Goal: Download file/media

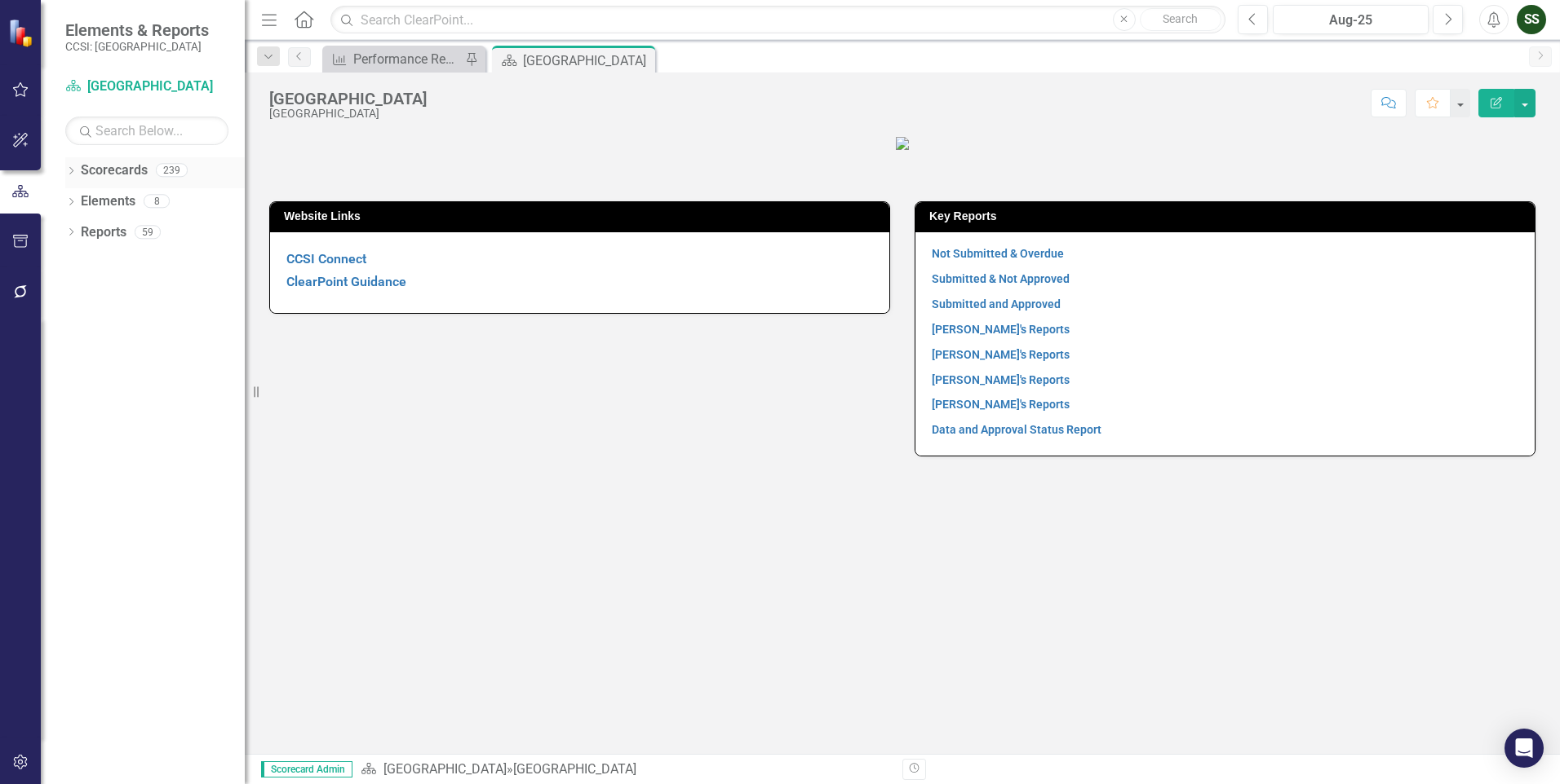
click at [75, 168] on icon "Dropdown" at bounding box center [71, 172] width 12 height 9
click at [77, 197] on icon "Dropdown" at bounding box center [79, 201] width 12 height 10
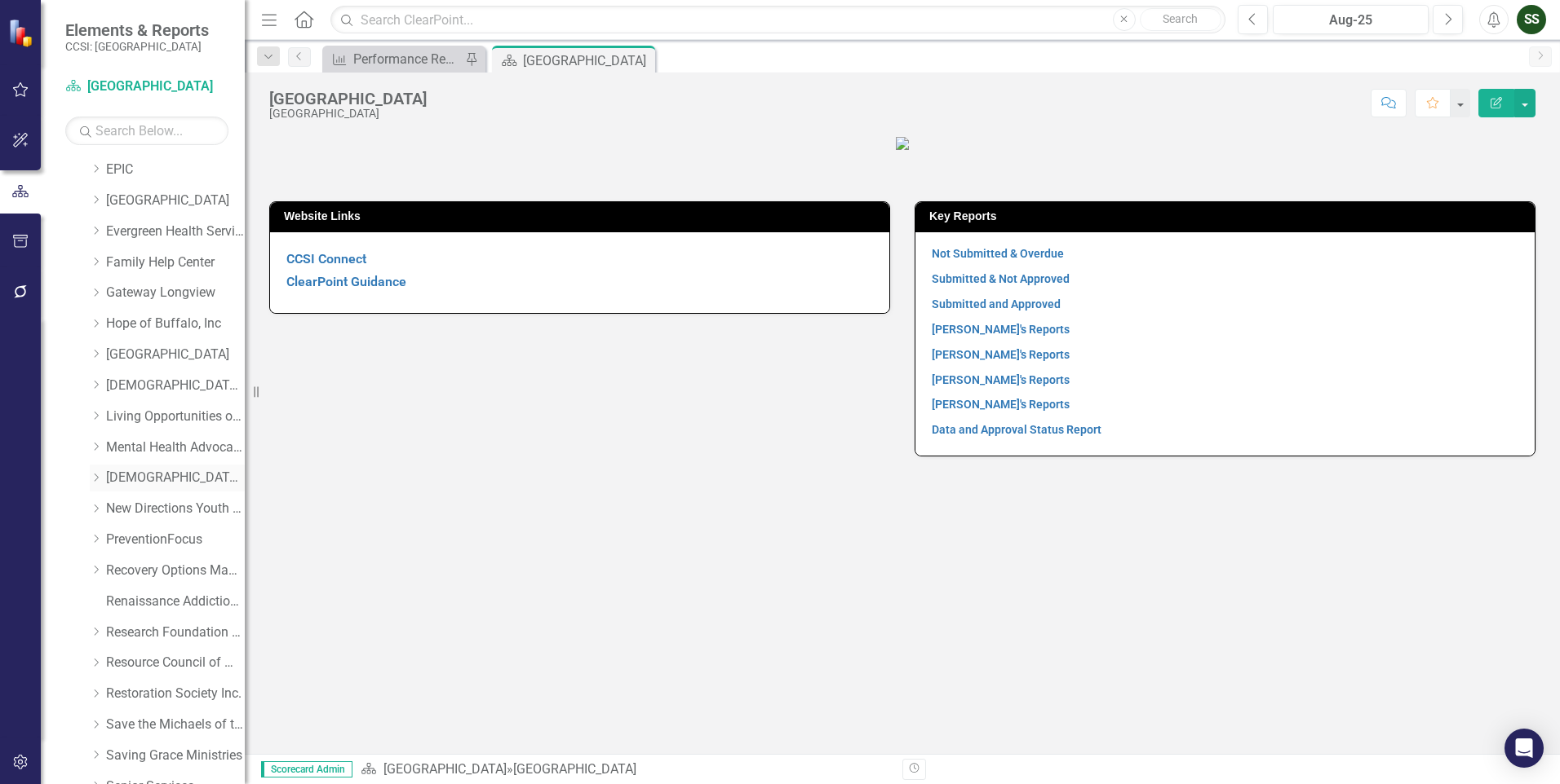
scroll to position [489, 0]
click at [123, 478] on link "Recovery Options Made Easy" at bounding box center [175, 483] width 139 height 19
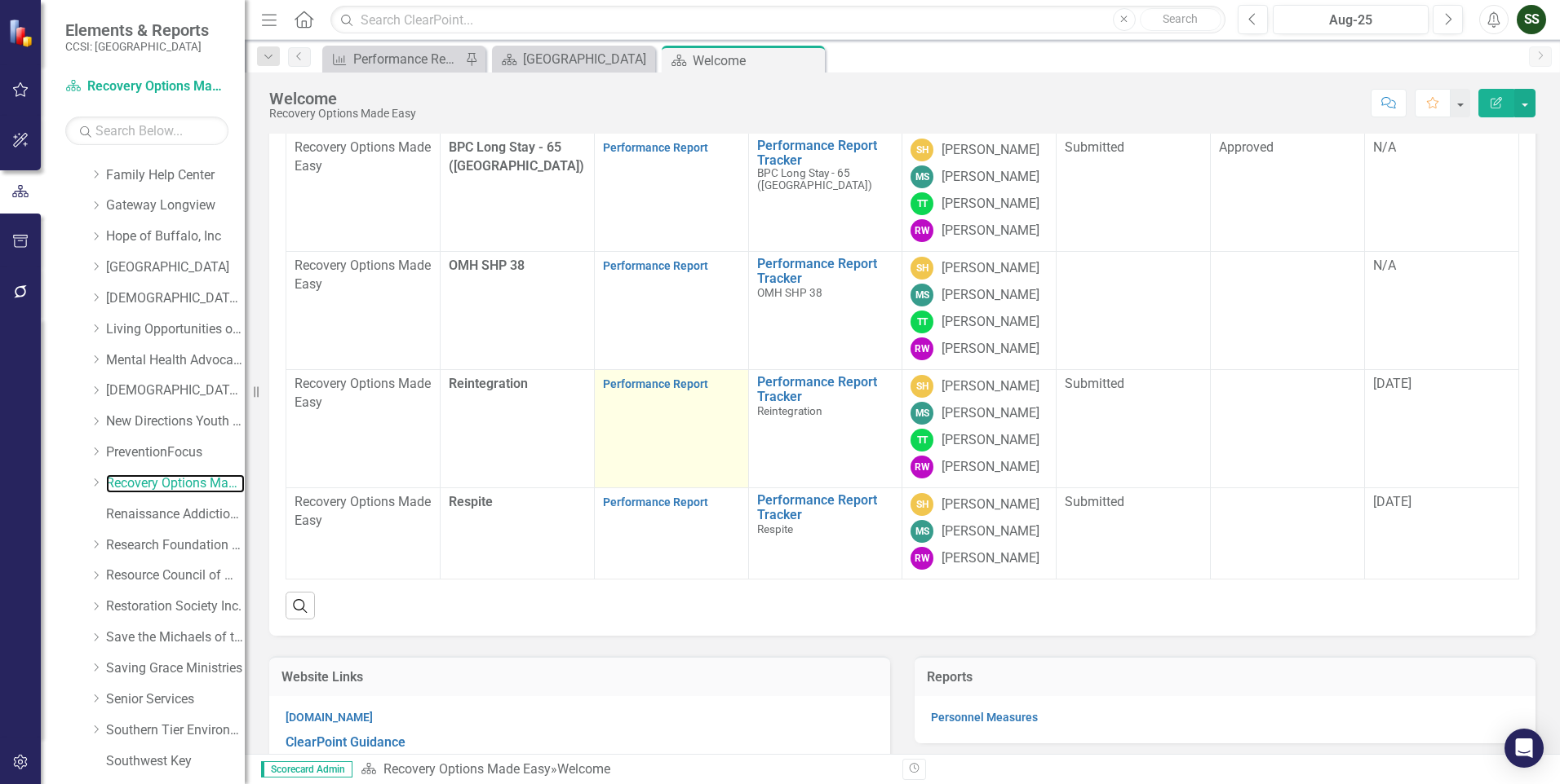
scroll to position [163, 0]
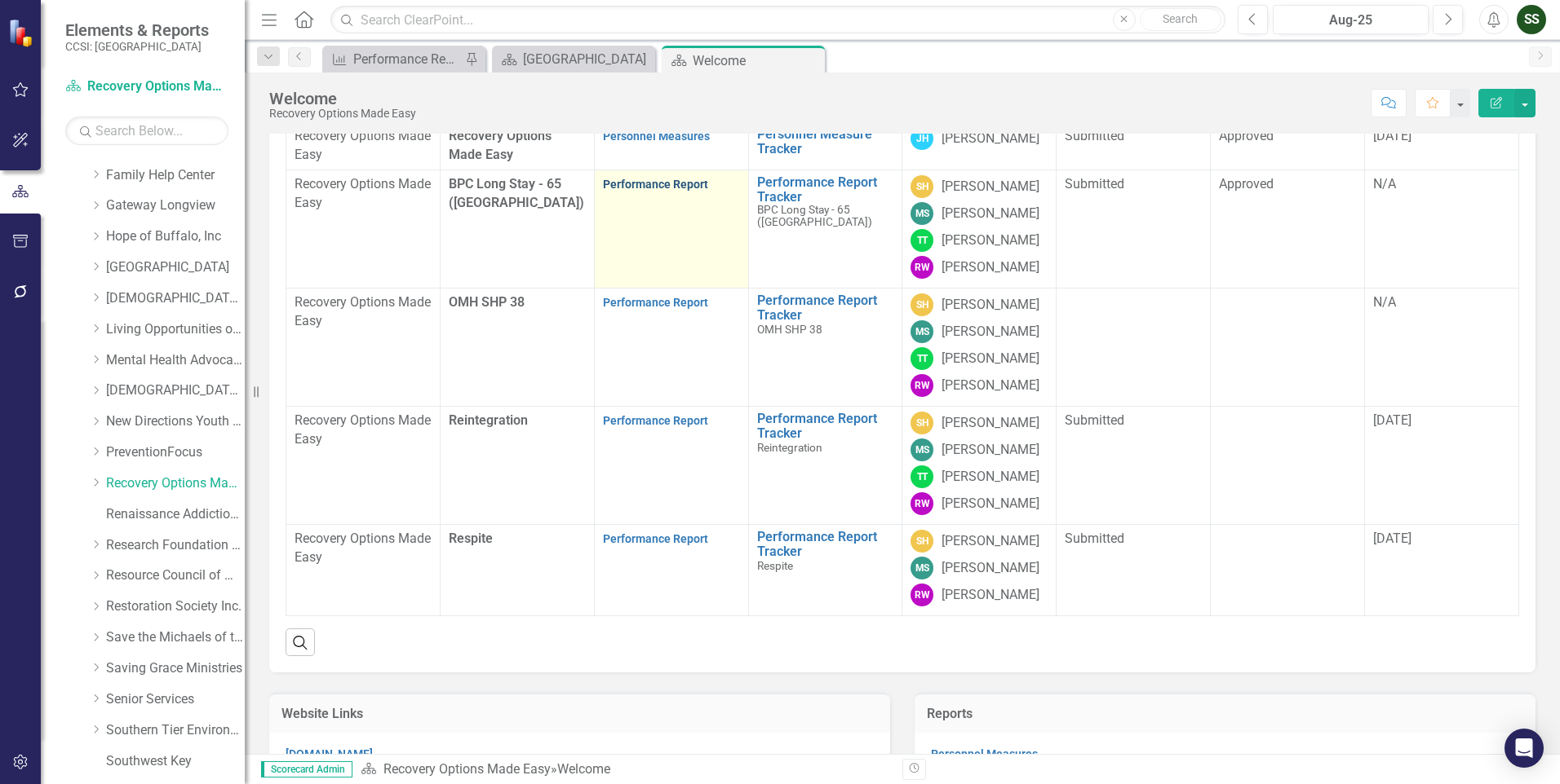
click at [636, 191] on link "Performance Report" at bounding box center [656, 184] width 105 height 13
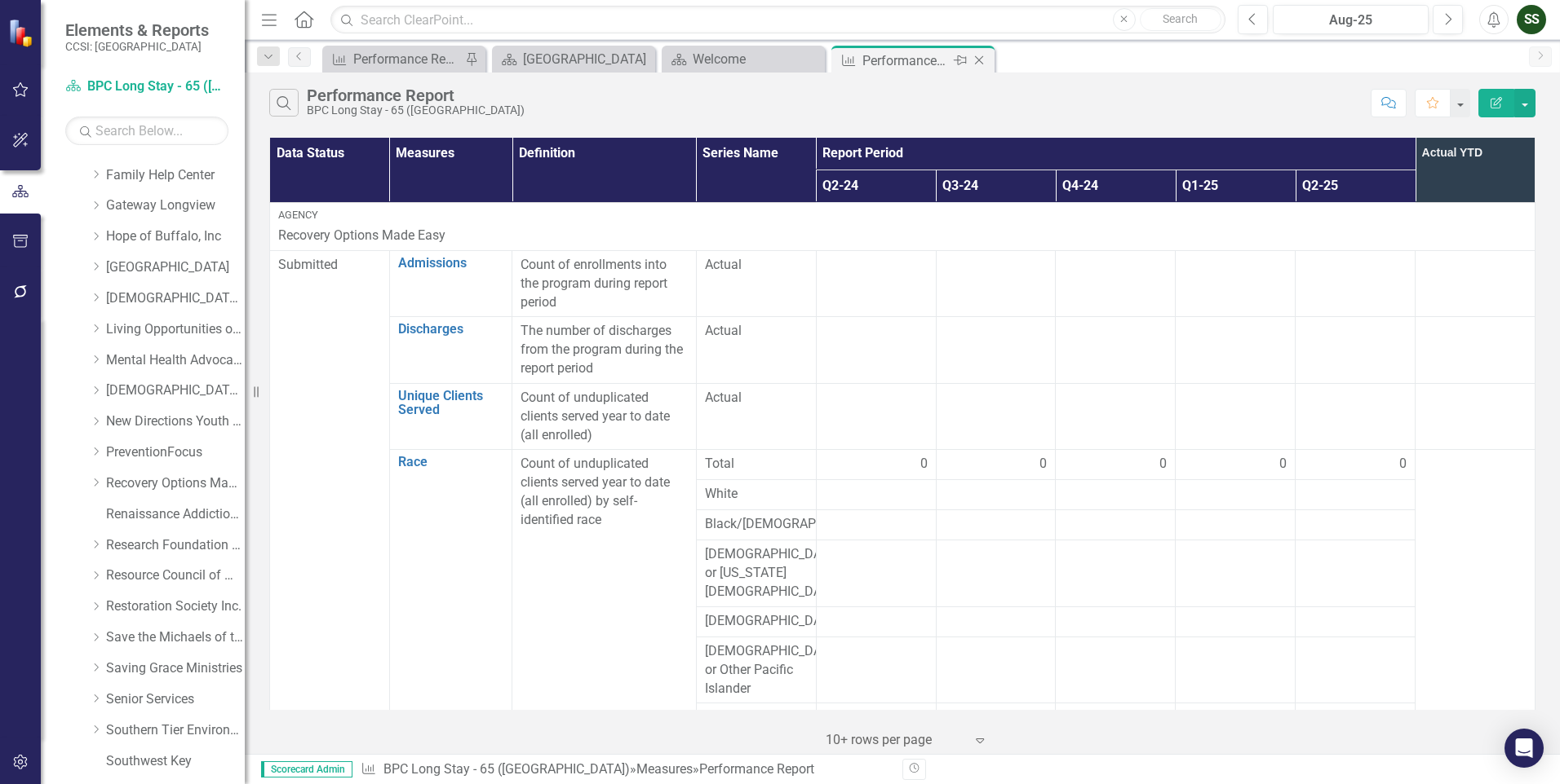
click at [985, 58] on icon "Close" at bounding box center [979, 59] width 16 height 13
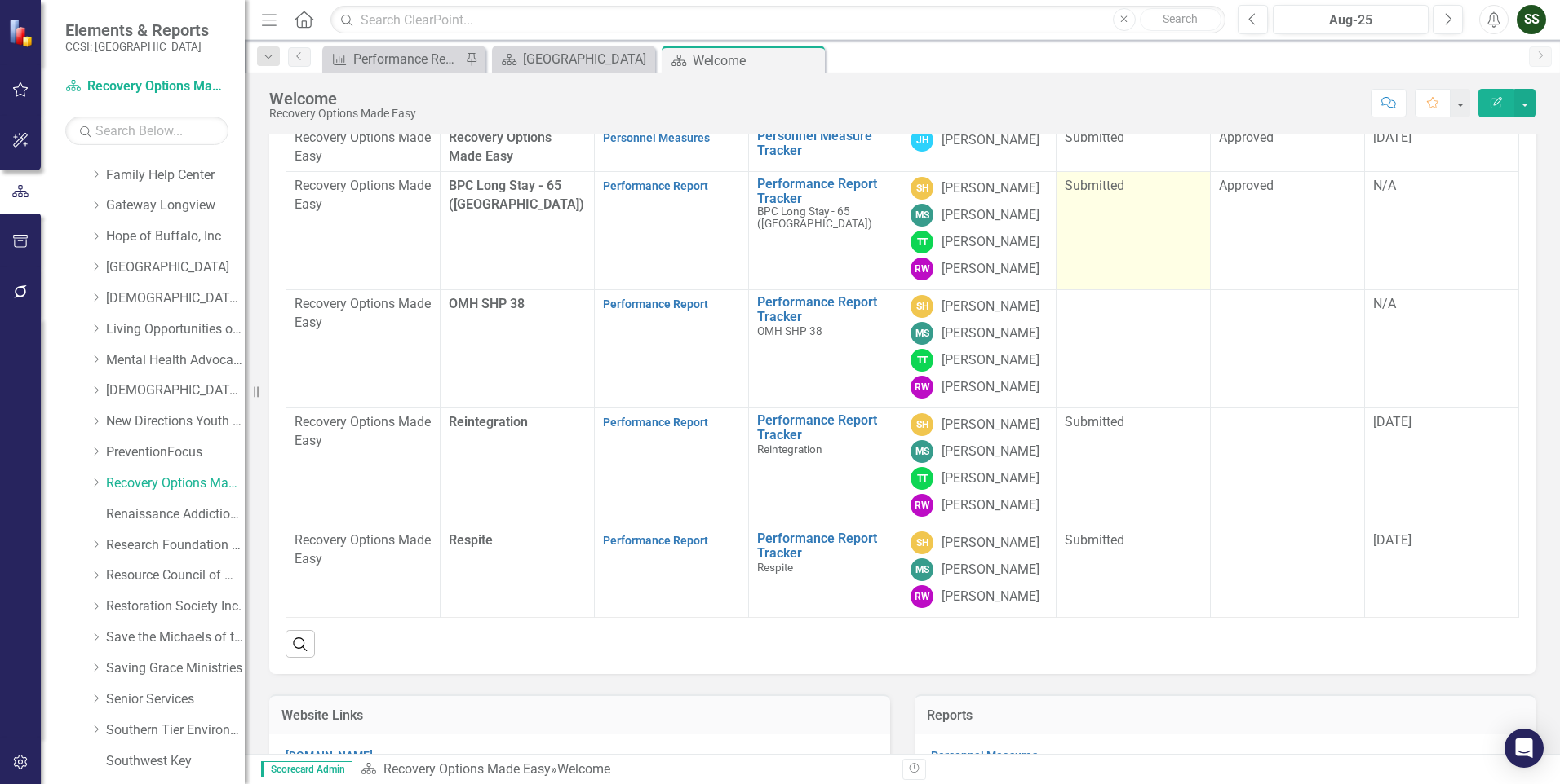
scroll to position [163, 0]
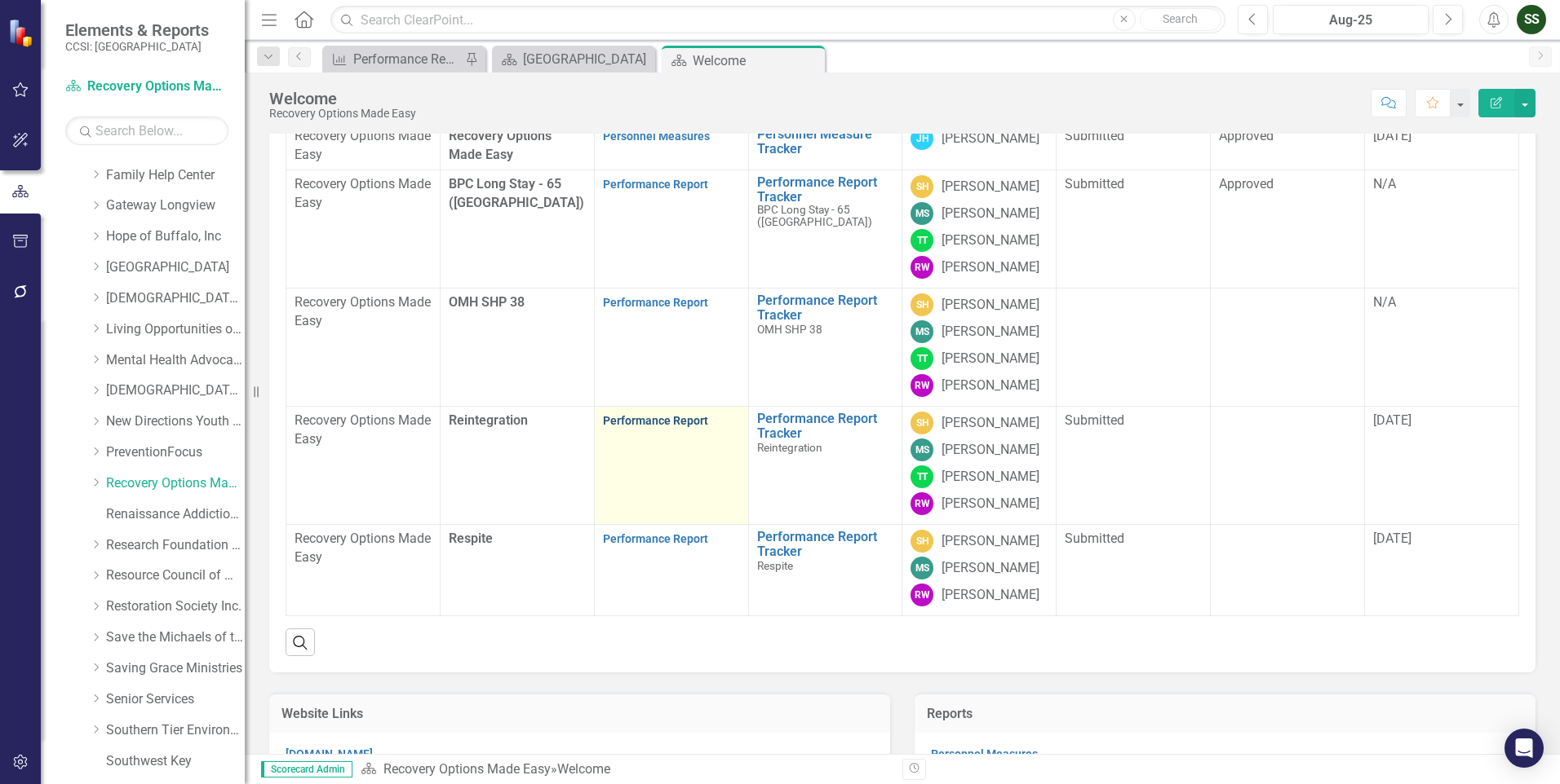
click at [653, 428] on link "Performance Report" at bounding box center [656, 420] width 105 height 13
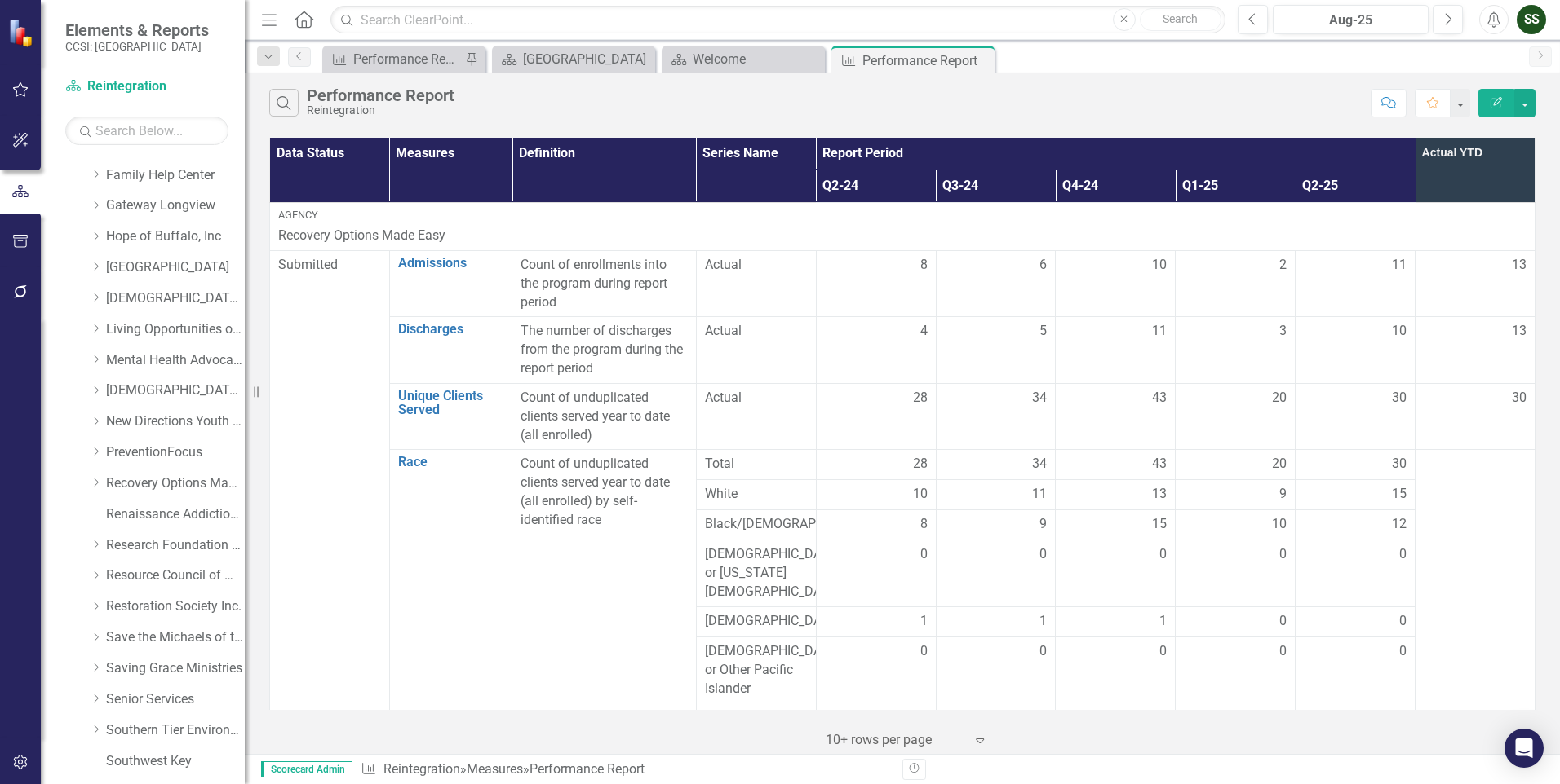
click at [1495, 103] on icon "button" at bounding box center [1497, 103] width 12 height 12
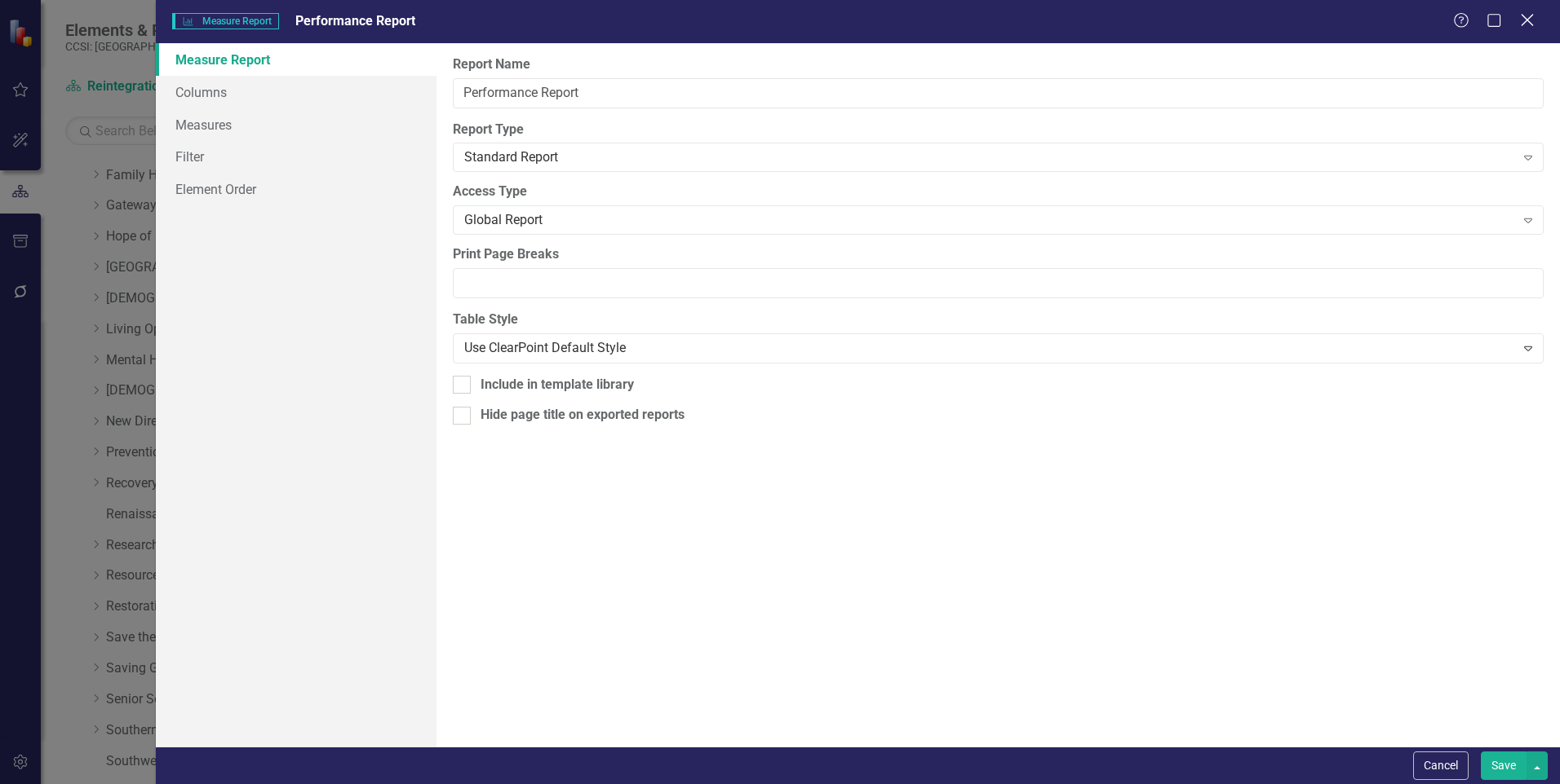
click at [1533, 16] on icon "Close" at bounding box center [1526, 20] width 21 height 16
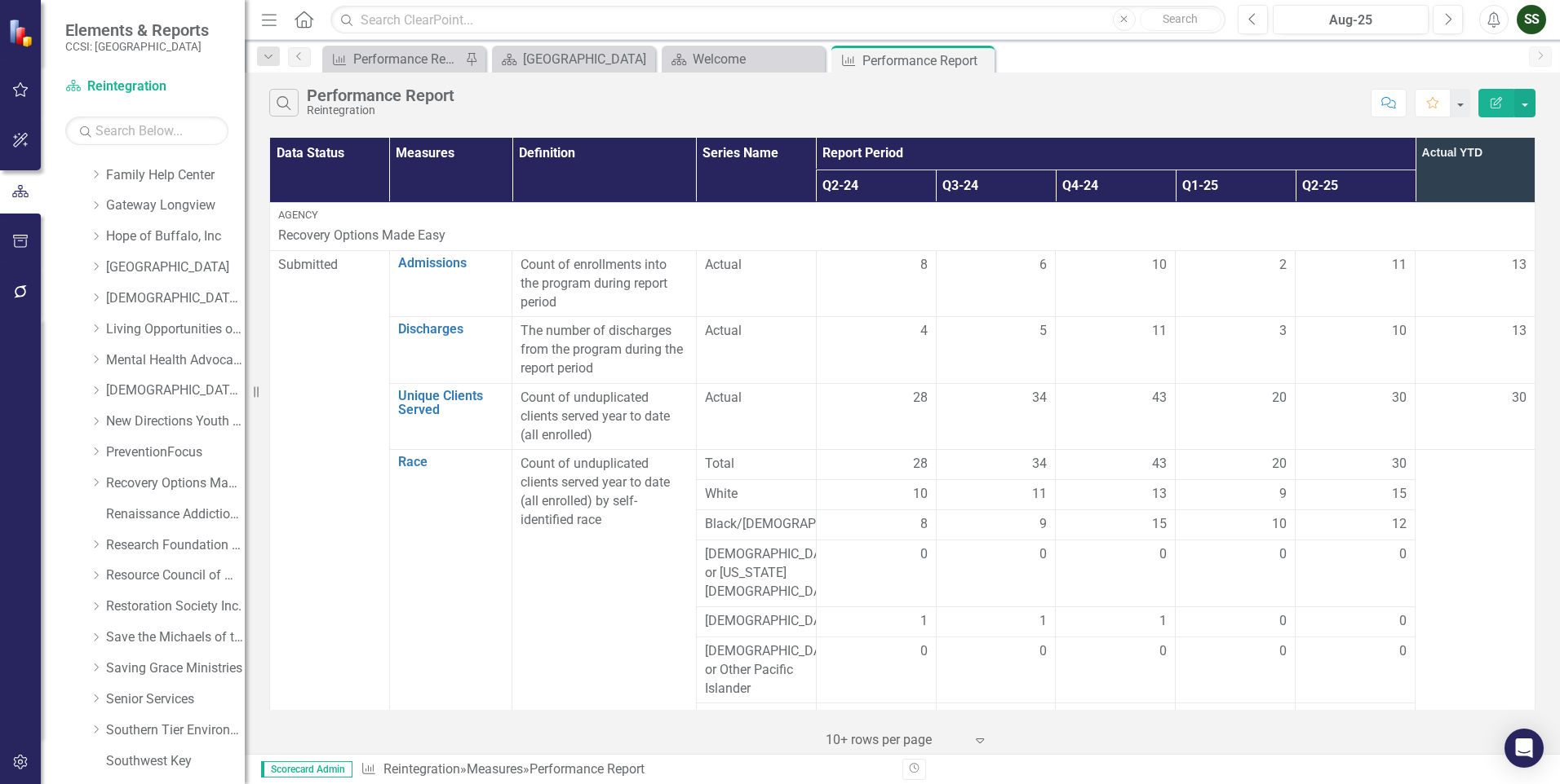
click at [261, 22] on icon "Menu" at bounding box center [268, 19] width 21 height 17
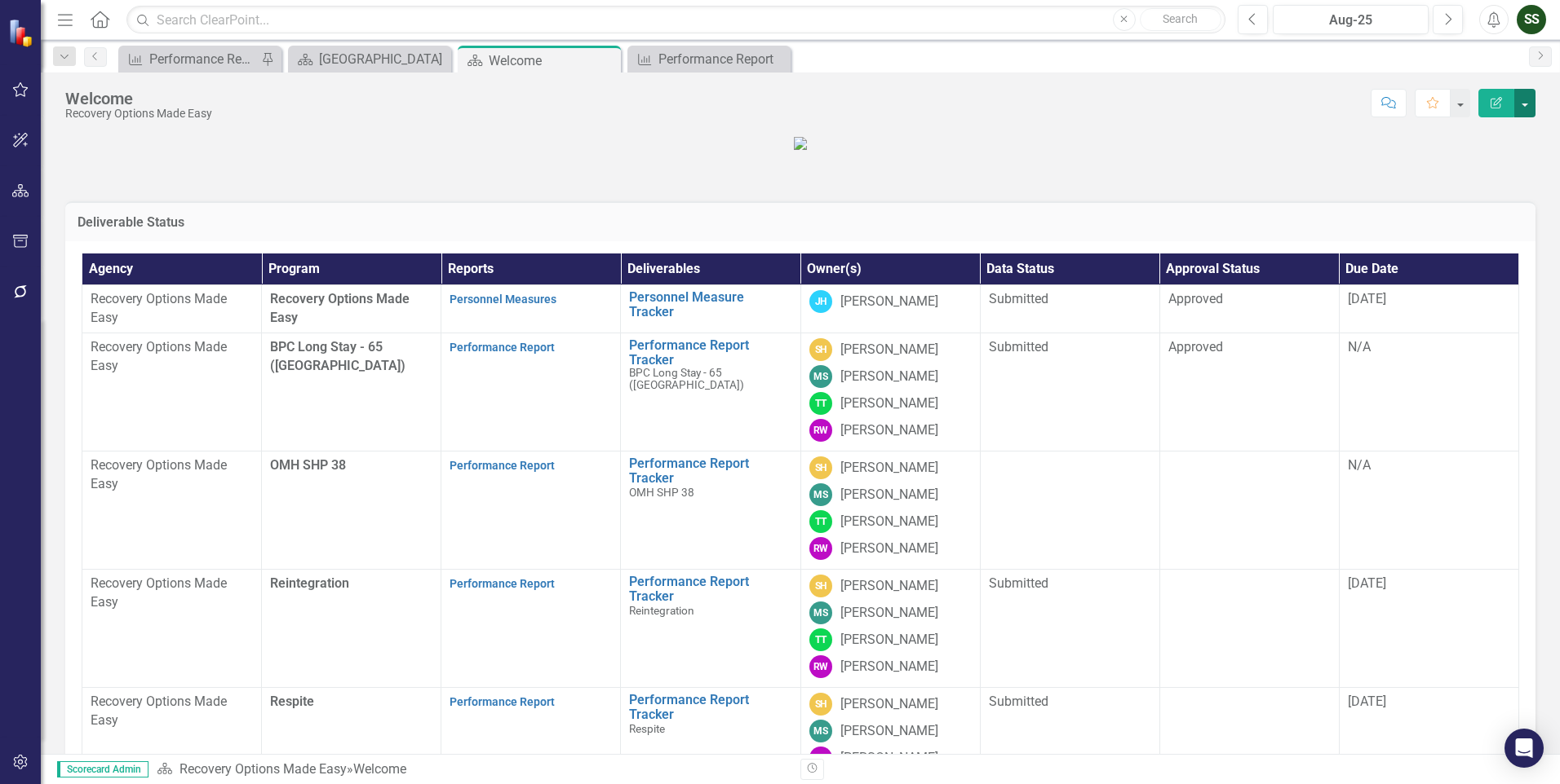
click at [1522, 102] on button "button" at bounding box center [1524, 103] width 21 height 29
click at [1484, 216] on link "PDF Export to PDF" at bounding box center [1468, 229] width 132 height 30
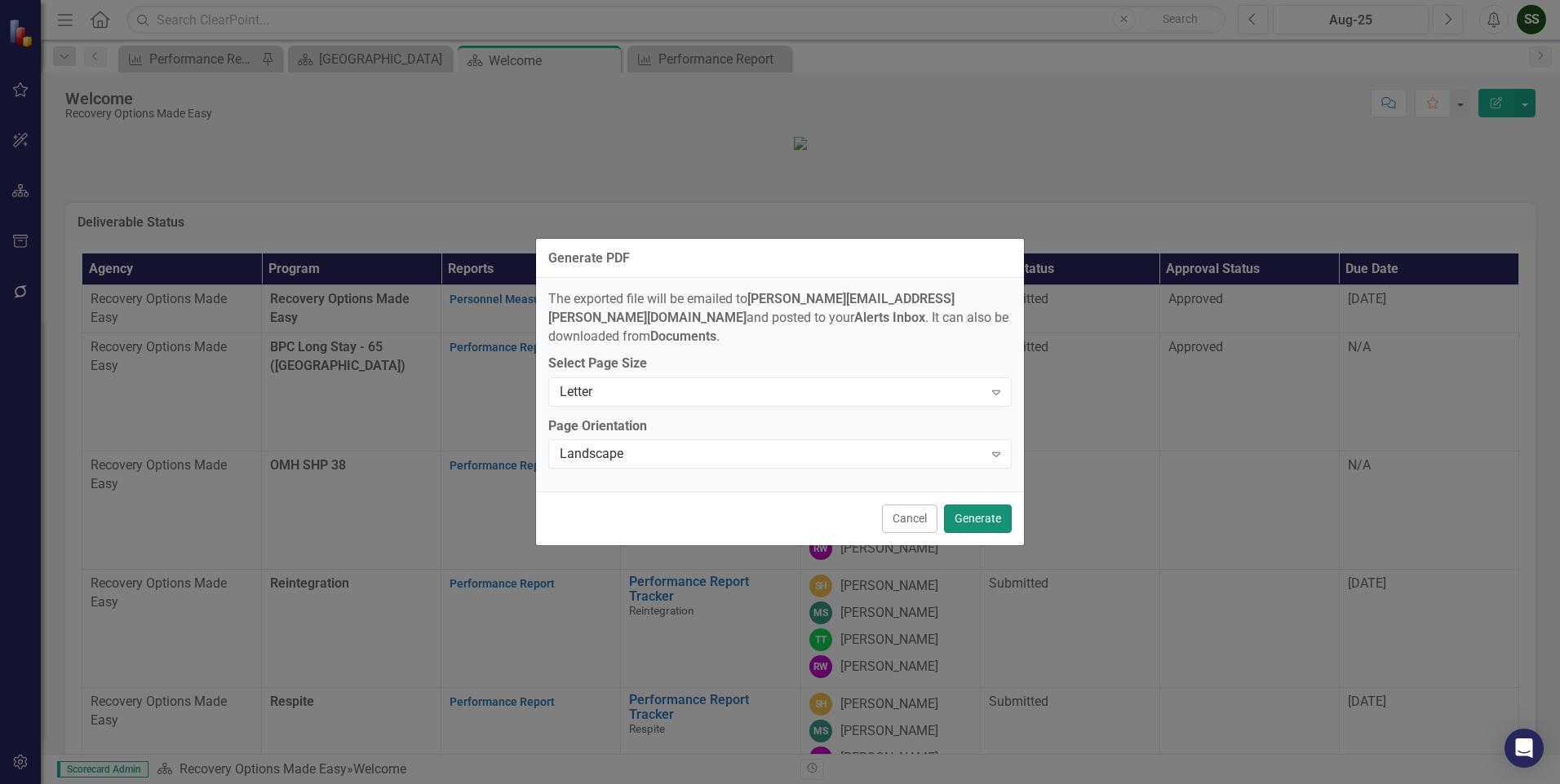
click at [969, 511] on button "Generate" at bounding box center [978, 519] width 67 height 29
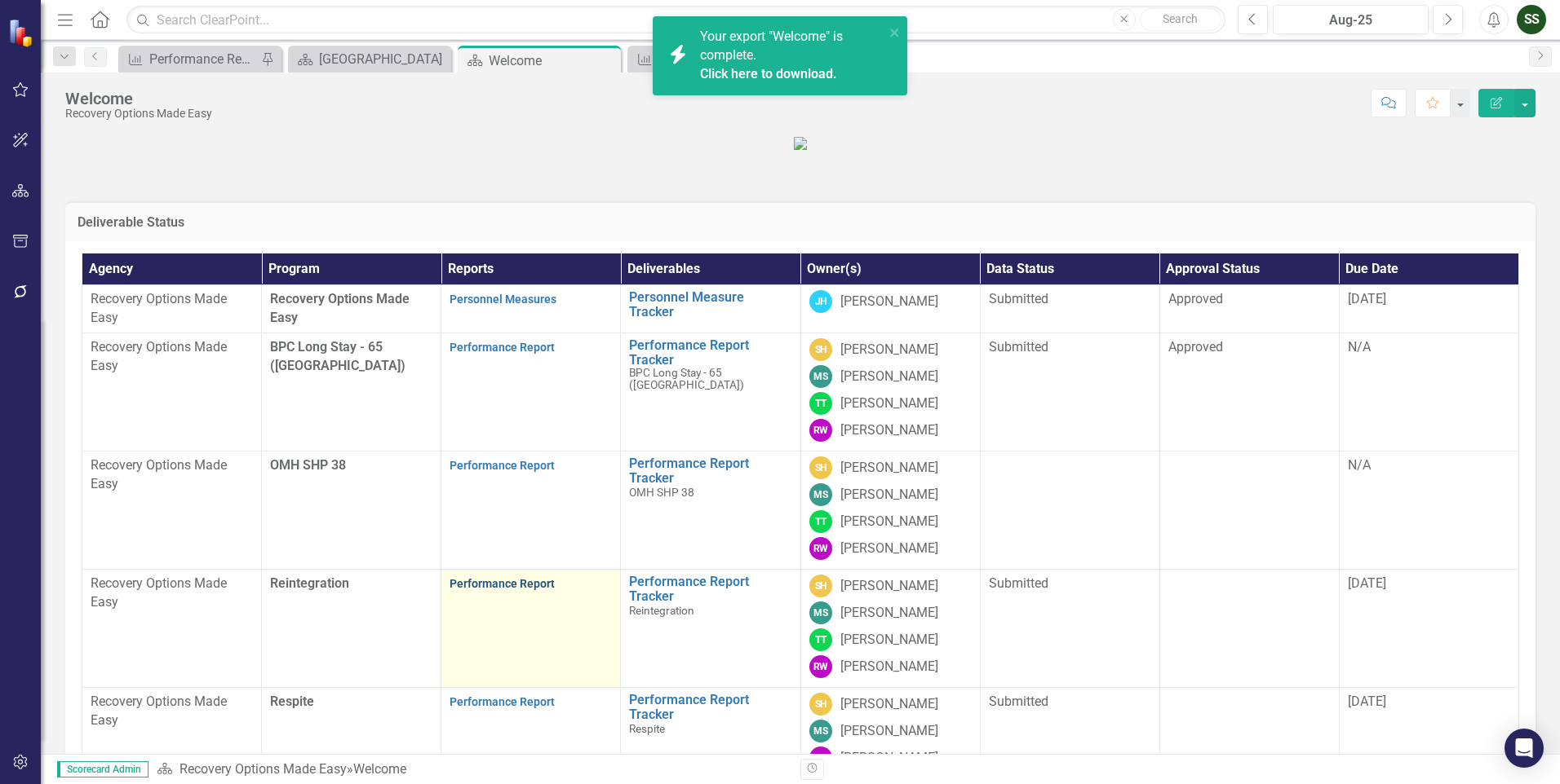
click at [509, 590] on link "Performance Report" at bounding box center [502, 583] width 105 height 13
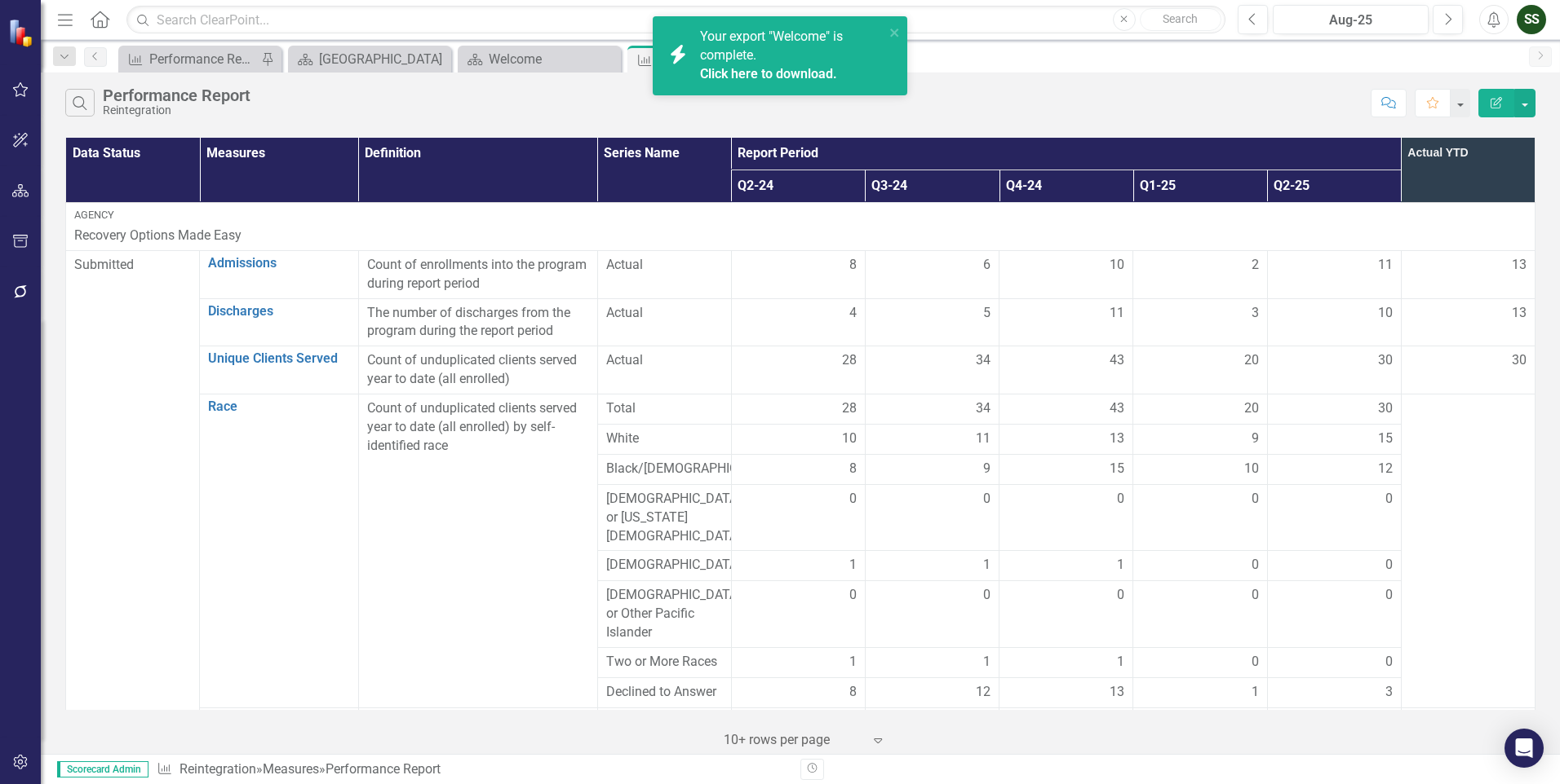
click at [814, 66] on link "Click here to download." at bounding box center [769, 74] width 137 height 16
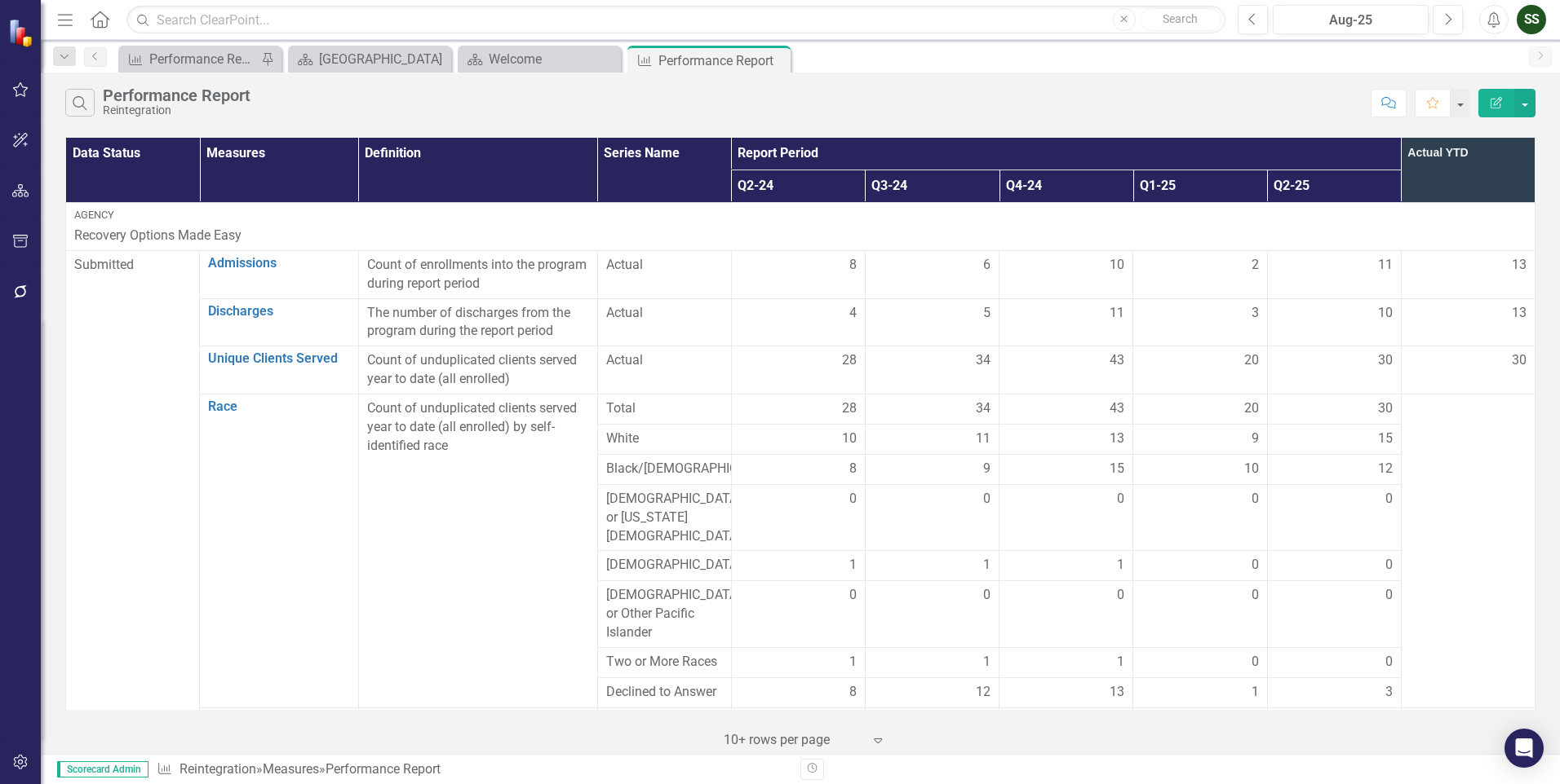
click at [1497, 95] on button "Edit Report" at bounding box center [1496, 103] width 36 height 29
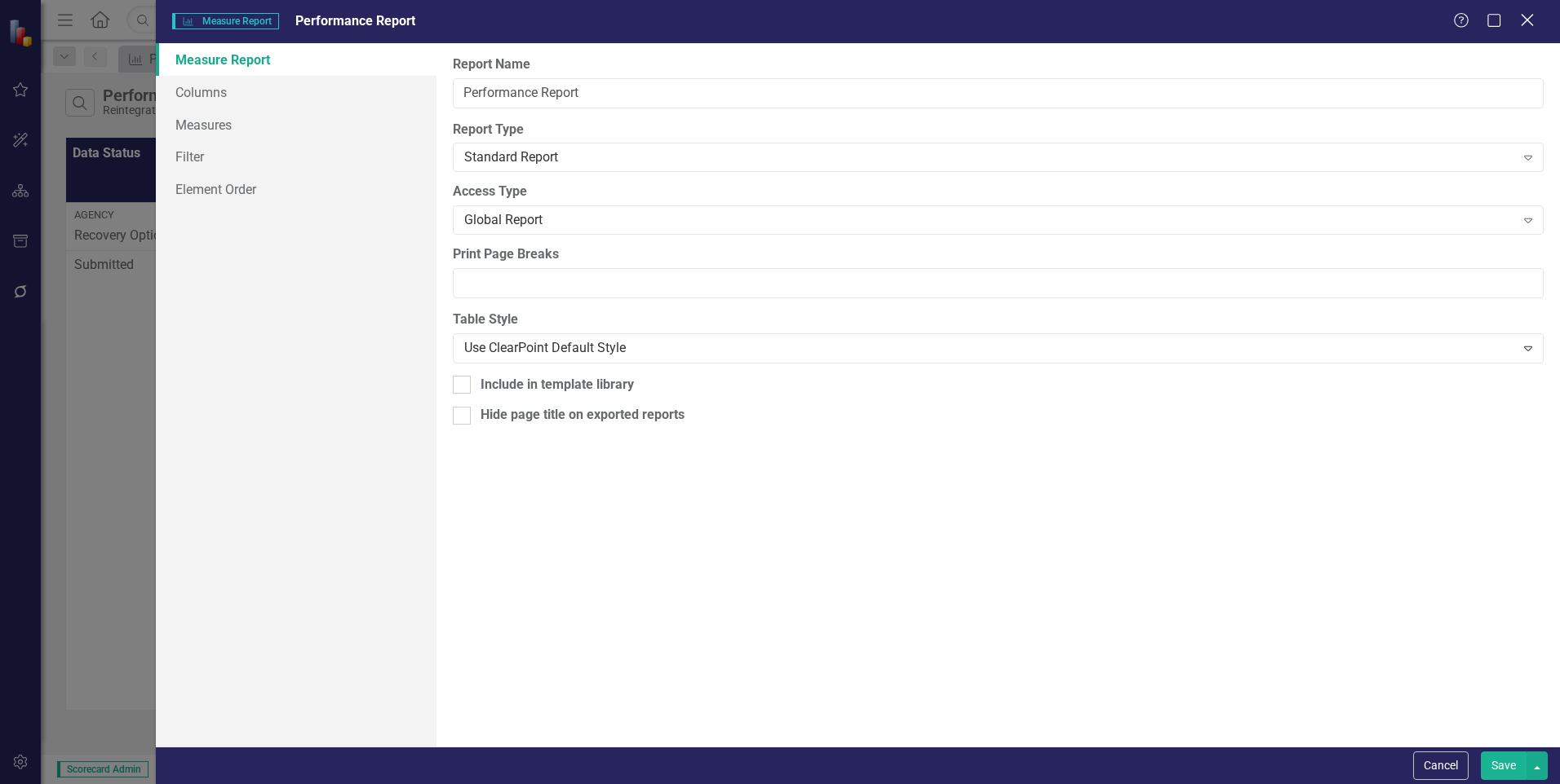
click at [1534, 17] on icon "Close" at bounding box center [1526, 20] width 21 height 16
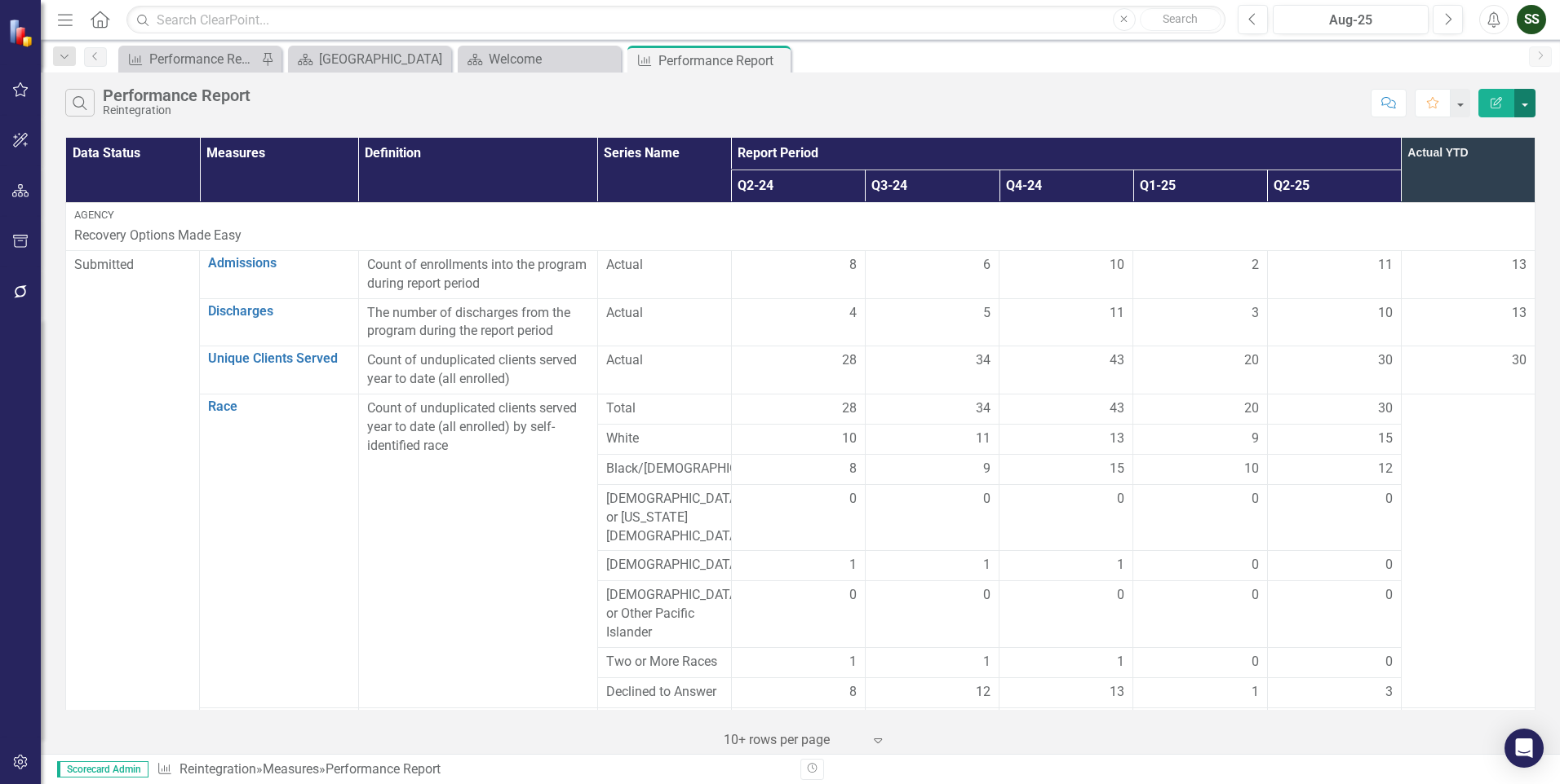
click at [1524, 100] on button "button" at bounding box center [1524, 103] width 21 height 29
click at [1494, 196] on link "Excel Export to Excel" at bounding box center [1470, 196] width 129 height 30
click at [1518, 97] on button "button" at bounding box center [1524, 103] width 21 height 29
click at [1480, 153] on link "PDF Export to PDF" at bounding box center [1470, 165] width 129 height 30
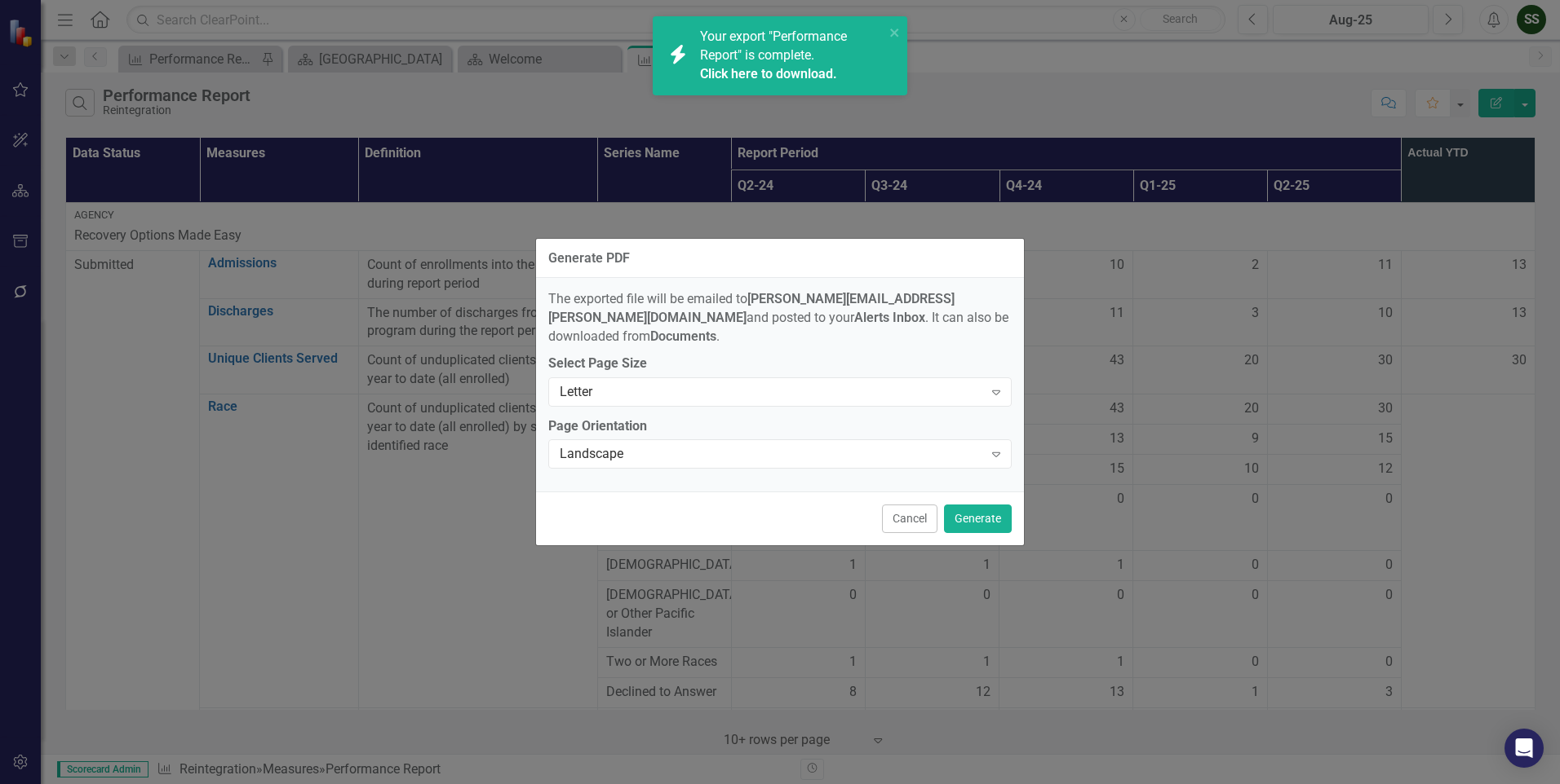
click at [806, 71] on link "Click here to download." at bounding box center [769, 74] width 137 height 16
